Goal: Transaction & Acquisition: Download file/media

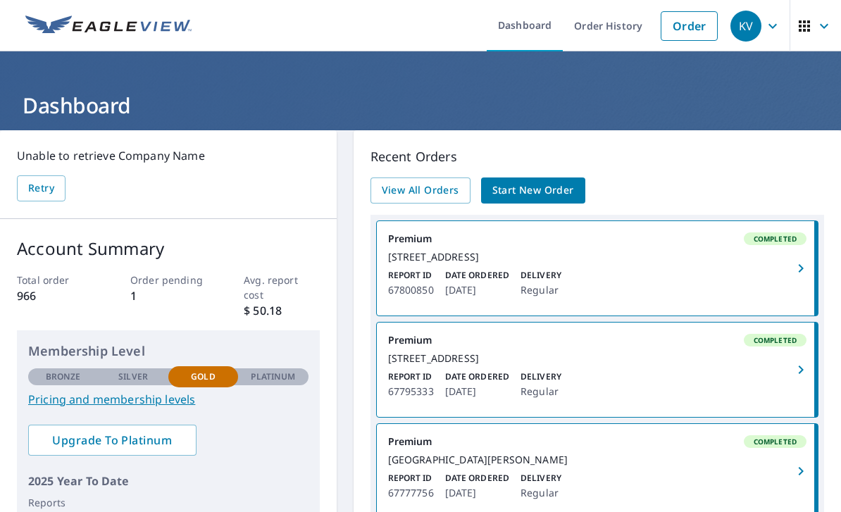
click at [796, 275] on icon "button" at bounding box center [801, 268] width 17 height 17
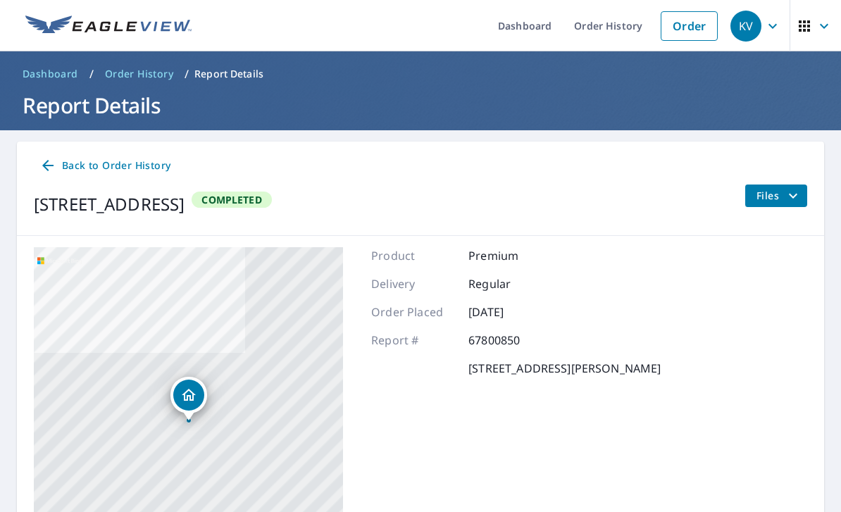
click at [771, 198] on span "Files" at bounding box center [779, 195] width 45 height 17
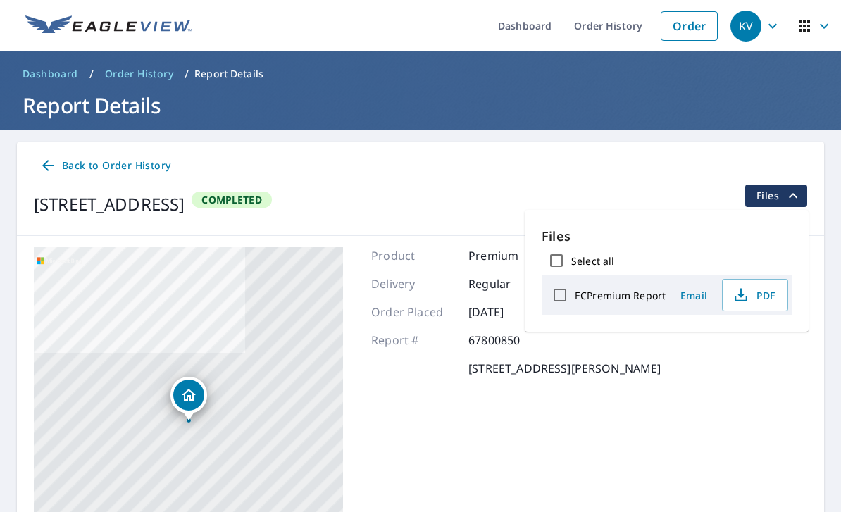
click at [664, 299] on label "ECPremium Report" at bounding box center [620, 295] width 91 height 13
click at [575, 299] on input "ECPremium Report" at bounding box center [560, 295] width 30 height 30
checkbox input "true"
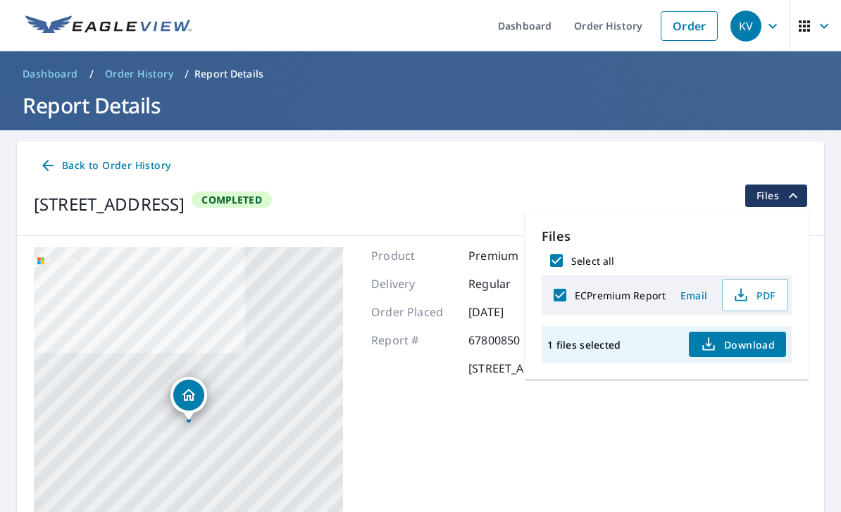
click at [744, 353] on button "Download" at bounding box center [737, 344] width 97 height 25
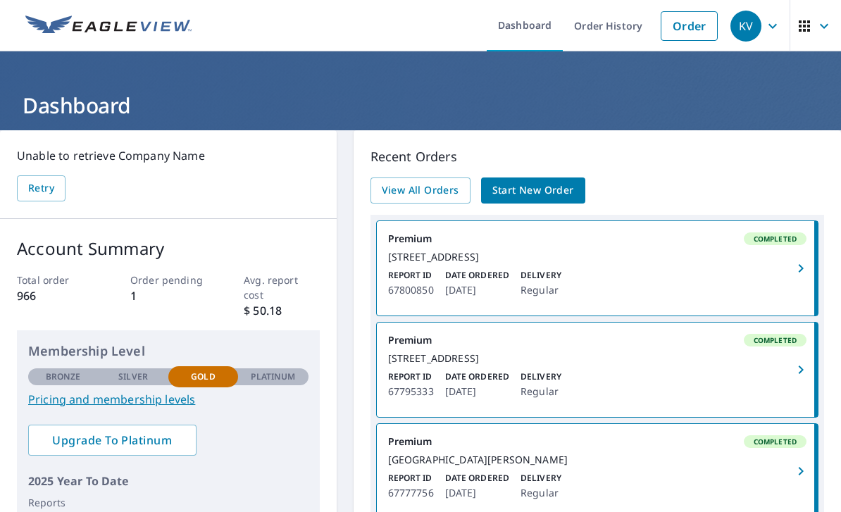
click at [558, 278] on link "Premium Completed 3826 Sugarloaf Pkwy Frederick, MD 21704 Report ID 67800850 Da…" at bounding box center [597, 268] width 441 height 94
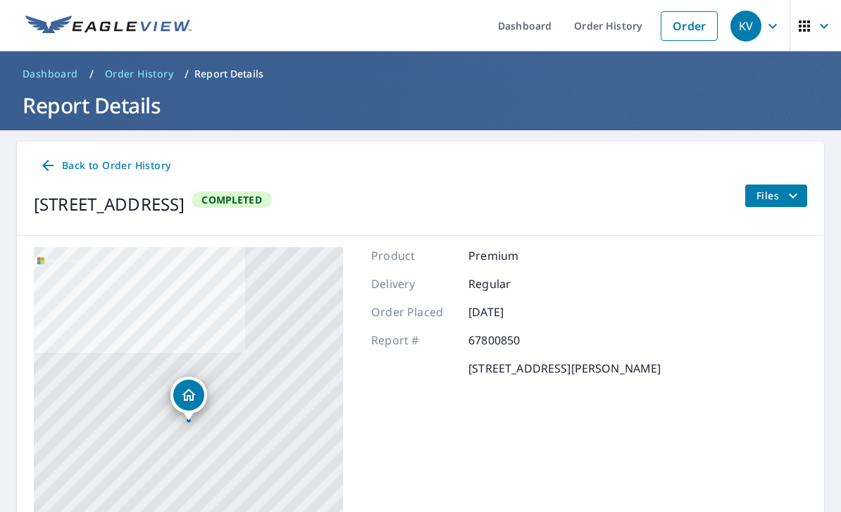
click at [789, 197] on icon "filesDropdownBtn-67800850" at bounding box center [793, 195] width 17 height 17
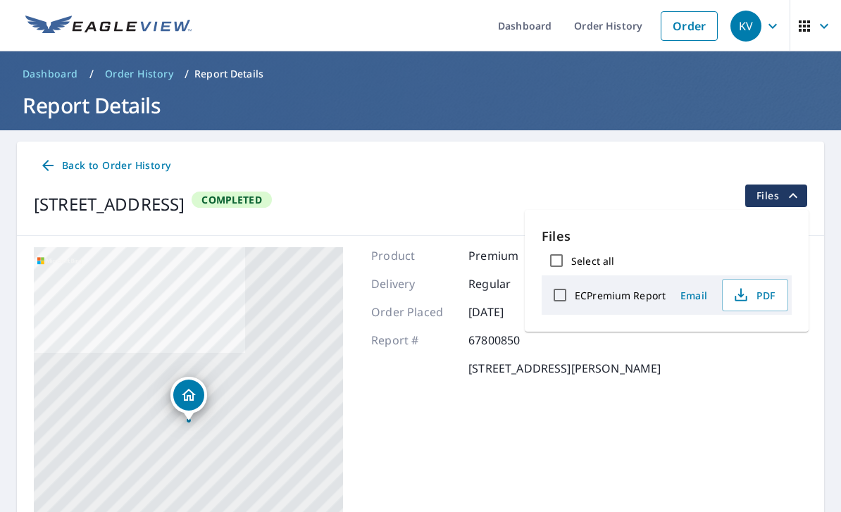
click at [637, 299] on label "ECPremium Report" at bounding box center [620, 295] width 91 height 13
click at [575, 299] on input "ECPremium Report" at bounding box center [560, 295] width 30 height 30
checkbox input "true"
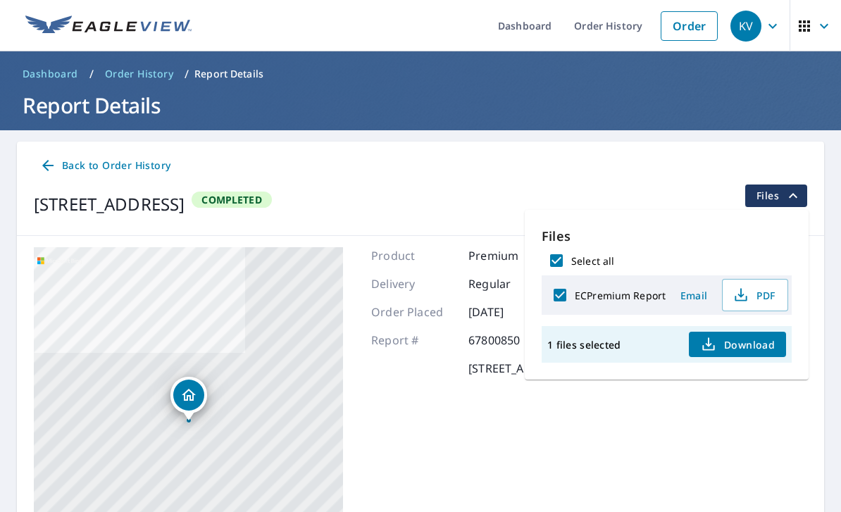
click at [726, 352] on span "Download" at bounding box center [737, 344] width 75 height 17
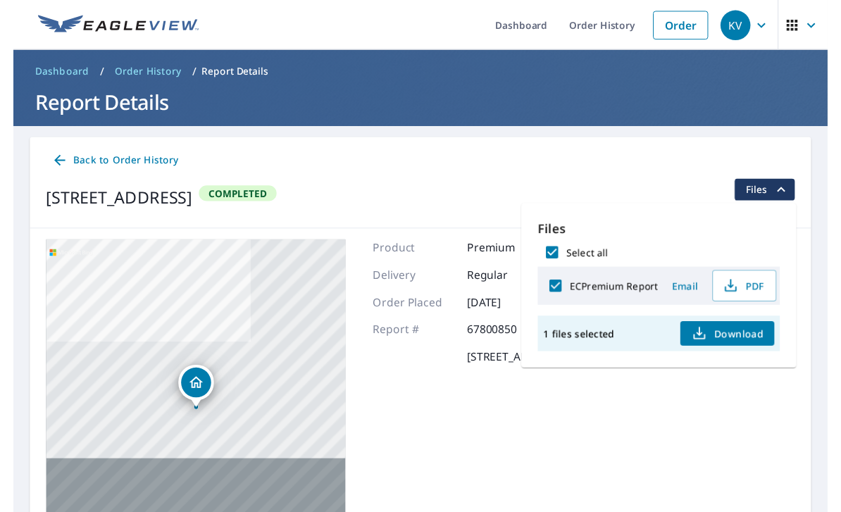
scroll to position [17, 0]
